Goal: Task Accomplishment & Management: Manage account settings

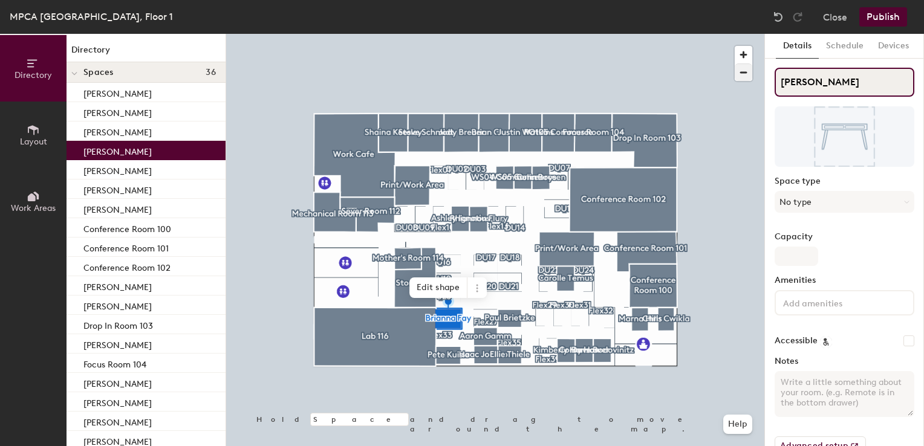
click at [695, 76] on div "Directory Layout Work Areas Directory Spaces 36 Aaron Gamm Ashley Ignatius Bria…" at bounding box center [462, 240] width 924 height 412
paste input "Derek Bozzell"
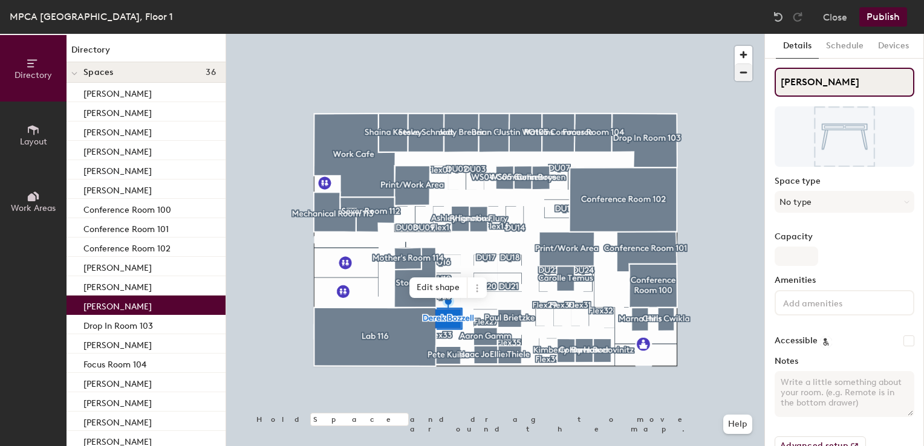
type input "Derek Bozzell"
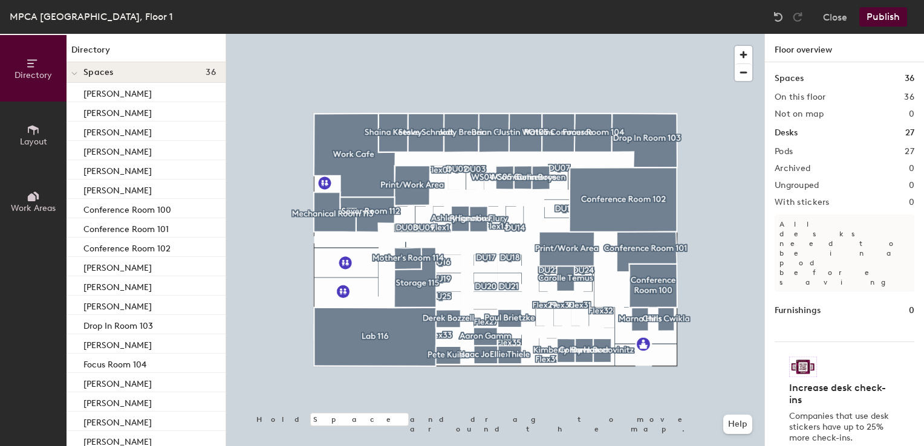
click at [883, 24] on button "Publish" at bounding box center [883, 16] width 48 height 19
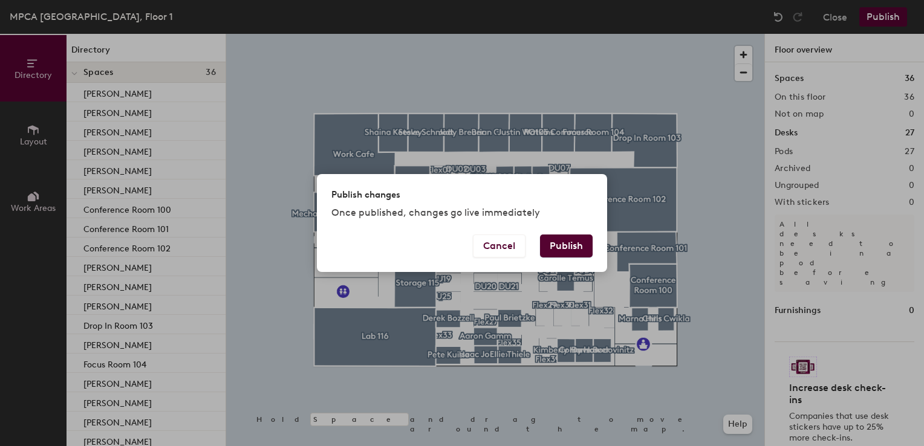
click at [548, 244] on button "Publish" at bounding box center [566, 246] width 53 height 23
